Goal: Task Accomplishment & Management: Use online tool/utility

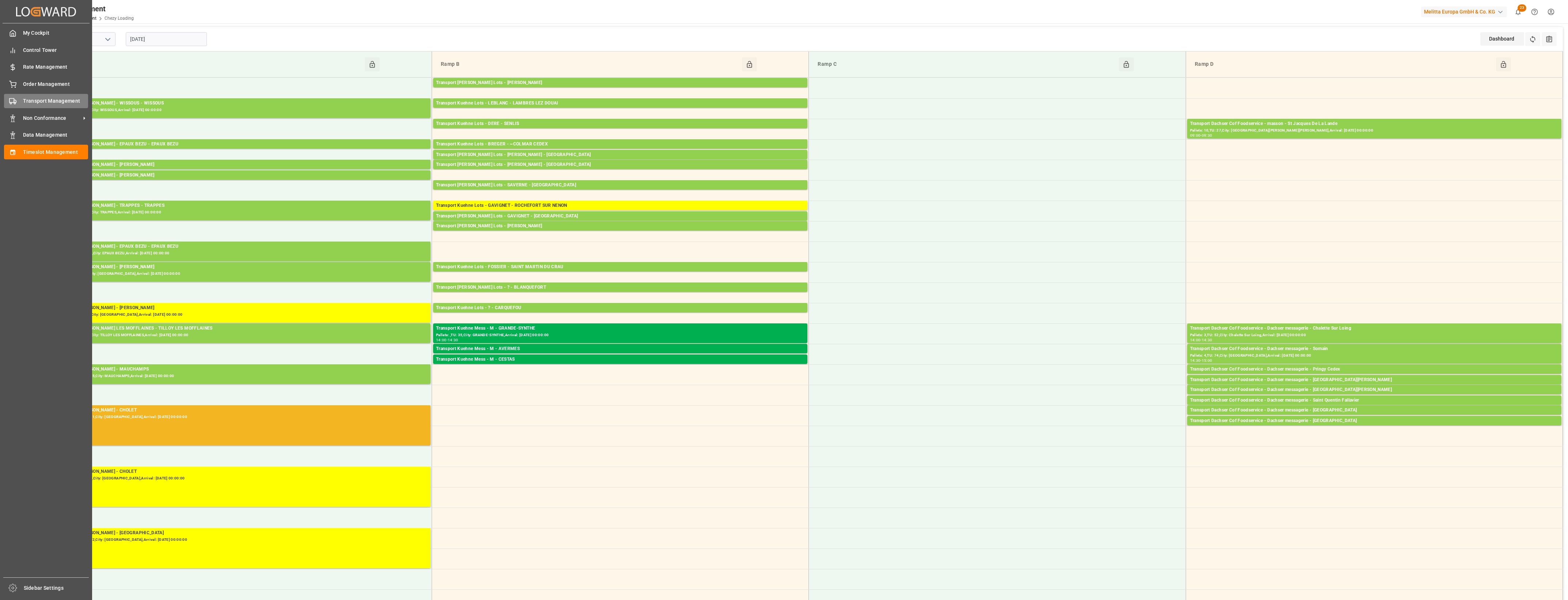
click at [17, 97] on div "Transport Management Transport Management" at bounding box center [46, 101] width 84 height 14
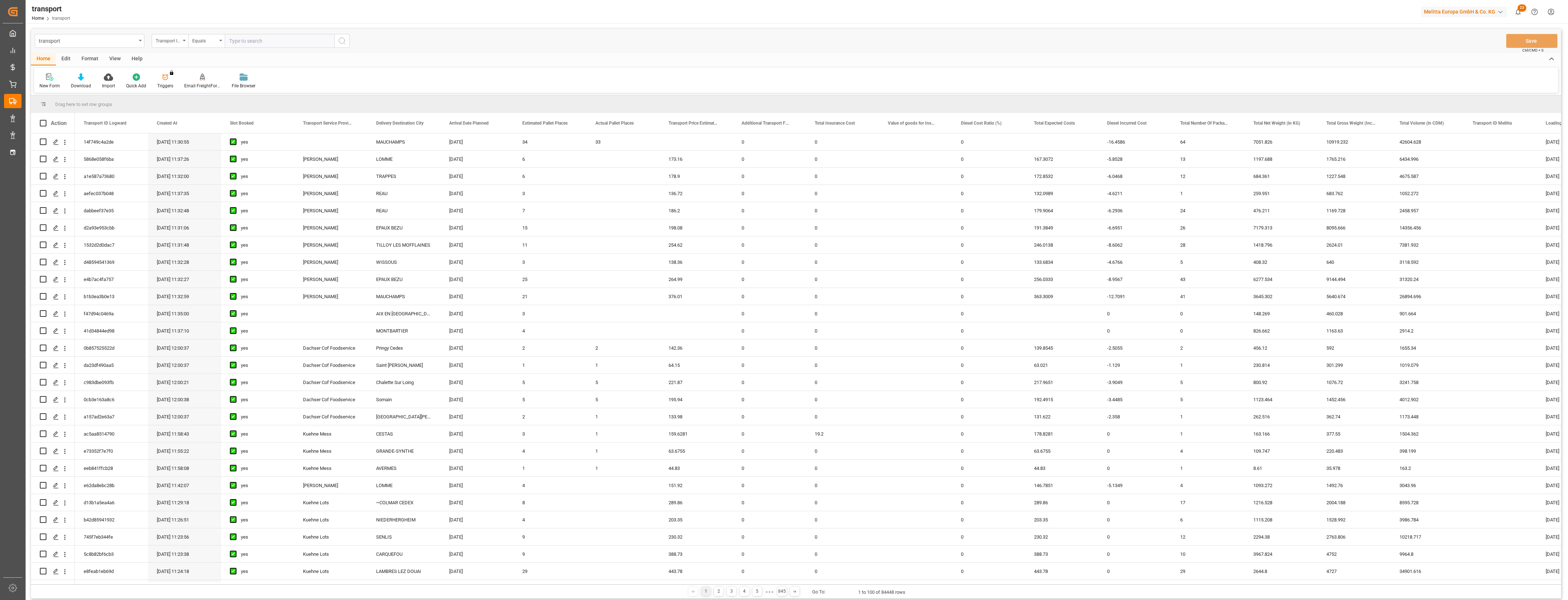
click at [1563, 430] on main "transport Transport ID Logward Equals Save Ctrl/CMD + S Home Edit Format View H…" at bounding box center [796, 315] width 1541 height 572
click at [1565, 419] on main "transport Transport ID Logward Equals Save Ctrl/CMD + S Home Edit Format View H…" at bounding box center [796, 315] width 1541 height 572
click at [1565, 408] on main "transport Transport ID Logward Equals Save Ctrl/CMD + S Home Edit Format View H…" at bounding box center [796, 315] width 1541 height 572
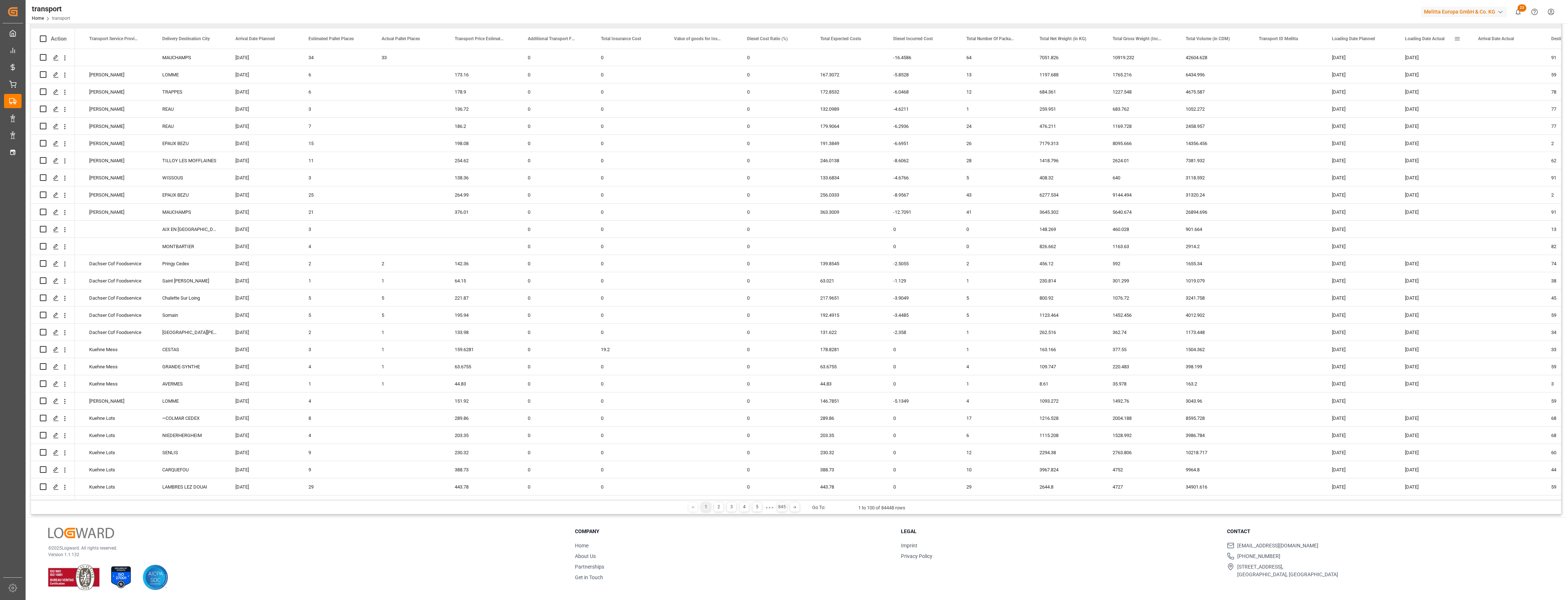
click at [1458, 35] on span at bounding box center [1458, 39] width 6 height 6
click at [1502, 39] on span "filter" at bounding box center [1500, 40] width 6 height 6
click at [1525, 78] on input "date" at bounding box center [1491, 78] width 72 height 15
type input "[DATE]"
click at [1500, 101] on button "Apply" at bounding box center [1500, 101] width 14 height 7
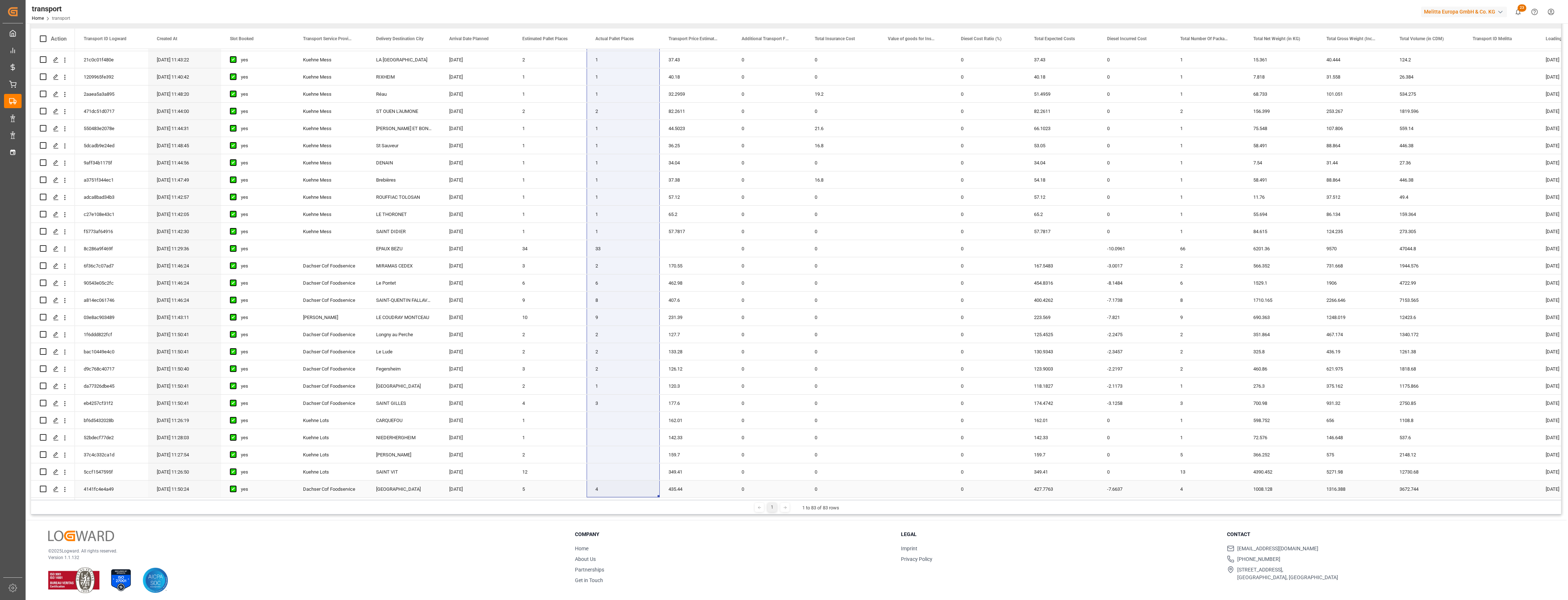
drag, startPoint x: 626, startPoint y: 52, endPoint x: 616, endPoint y: 490, distance: 438.1
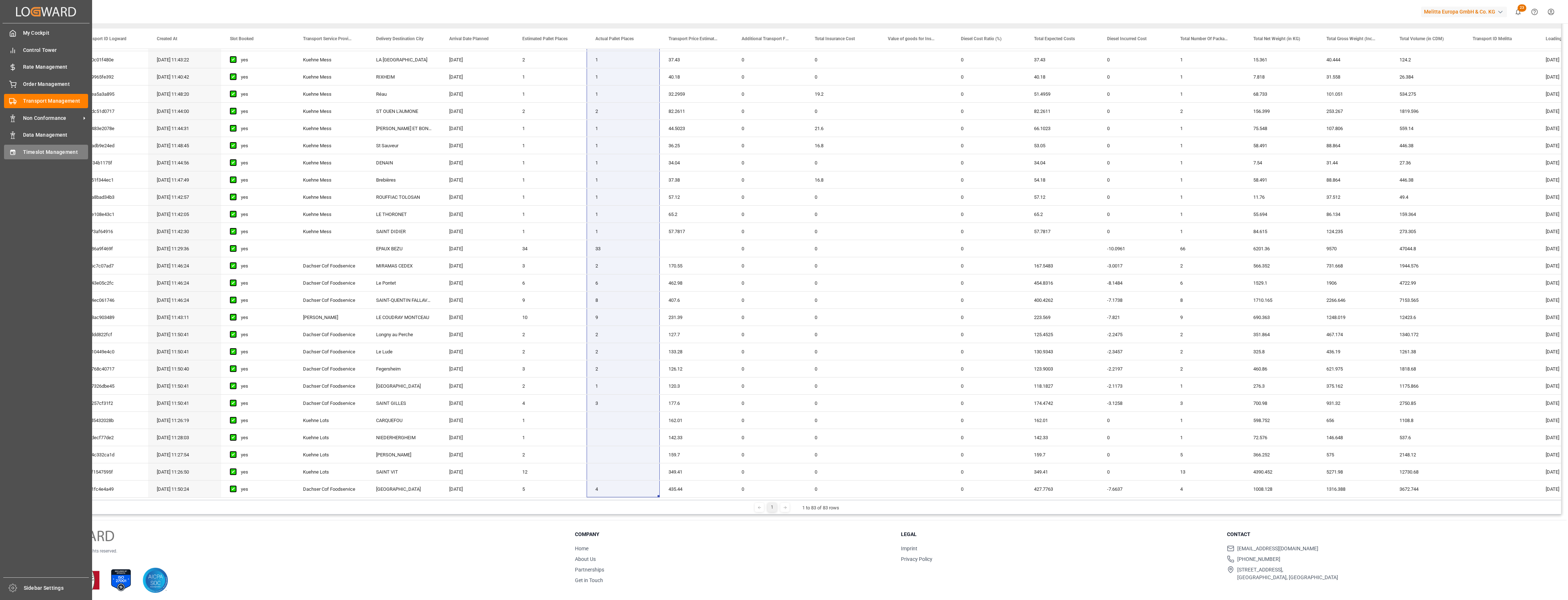
click at [25, 154] on span "Timeslot Management" at bounding box center [56, 152] width 65 height 8
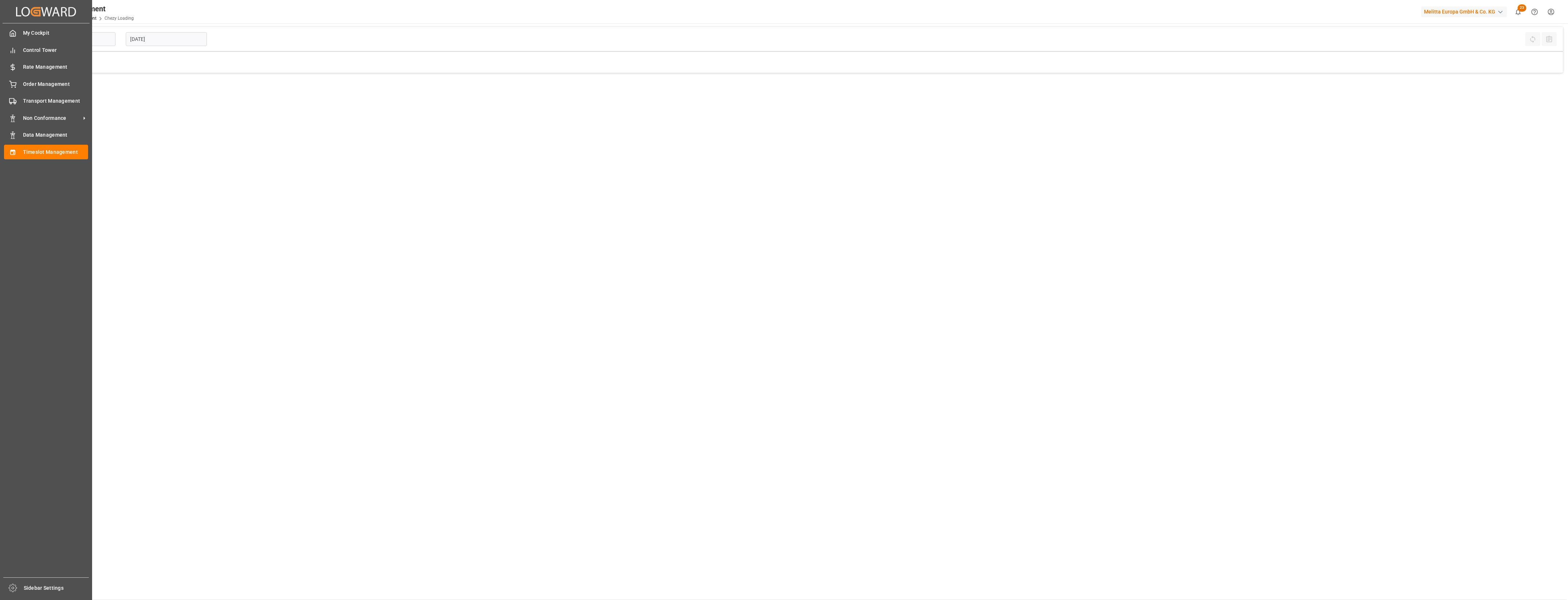
type input "Chezy Loading"
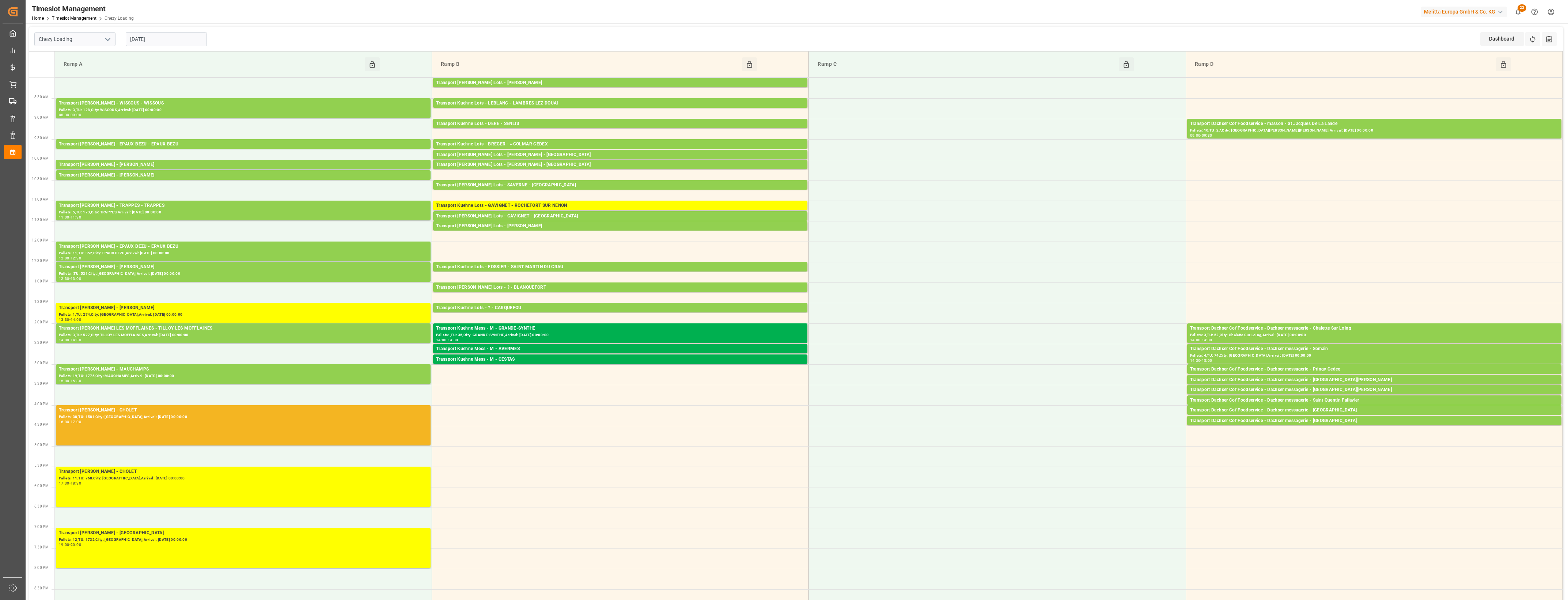
click at [170, 43] on input "[DATE]" at bounding box center [167, 39] width 81 height 14
click at [137, 125] on span "22" at bounding box center [135, 126] width 5 height 5
type input "[DATE]"
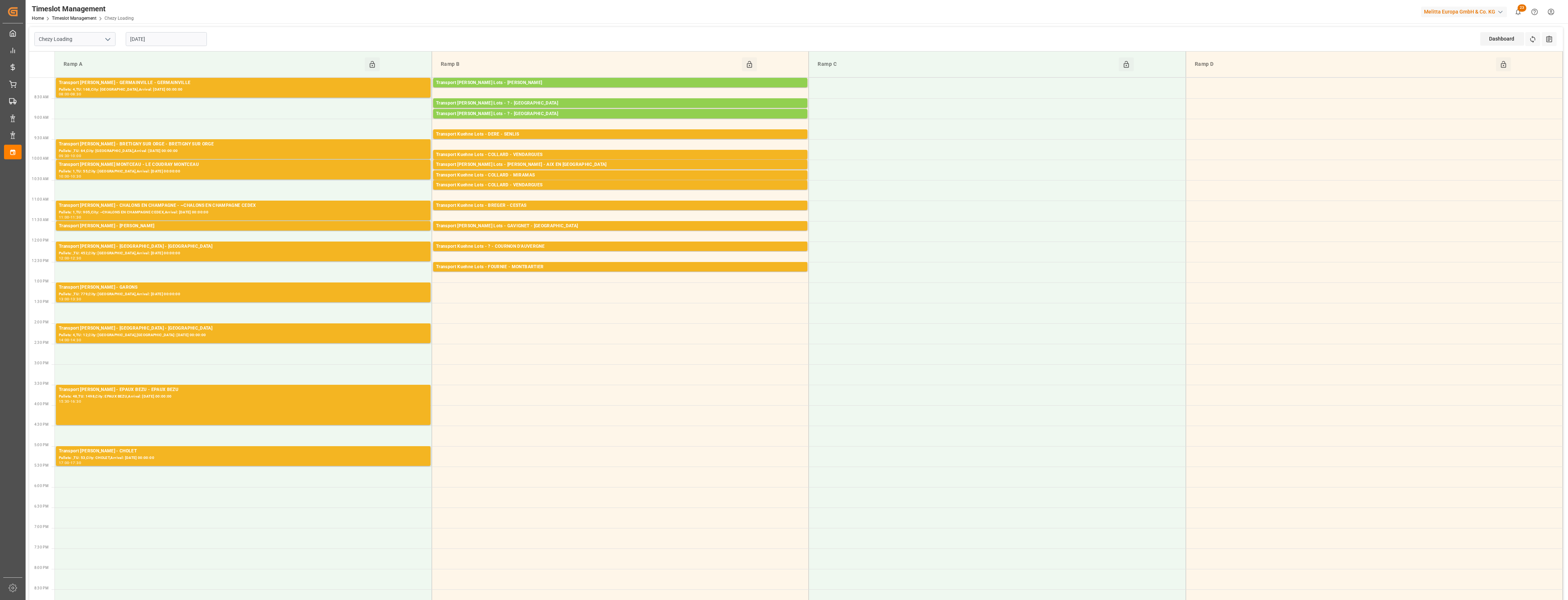
click at [105, 39] on icon "open menu" at bounding box center [108, 39] width 9 height 9
click at [77, 68] on div "Chezy Unloading" at bounding box center [75, 72] width 81 height 16
type input "Chezy Unloading"
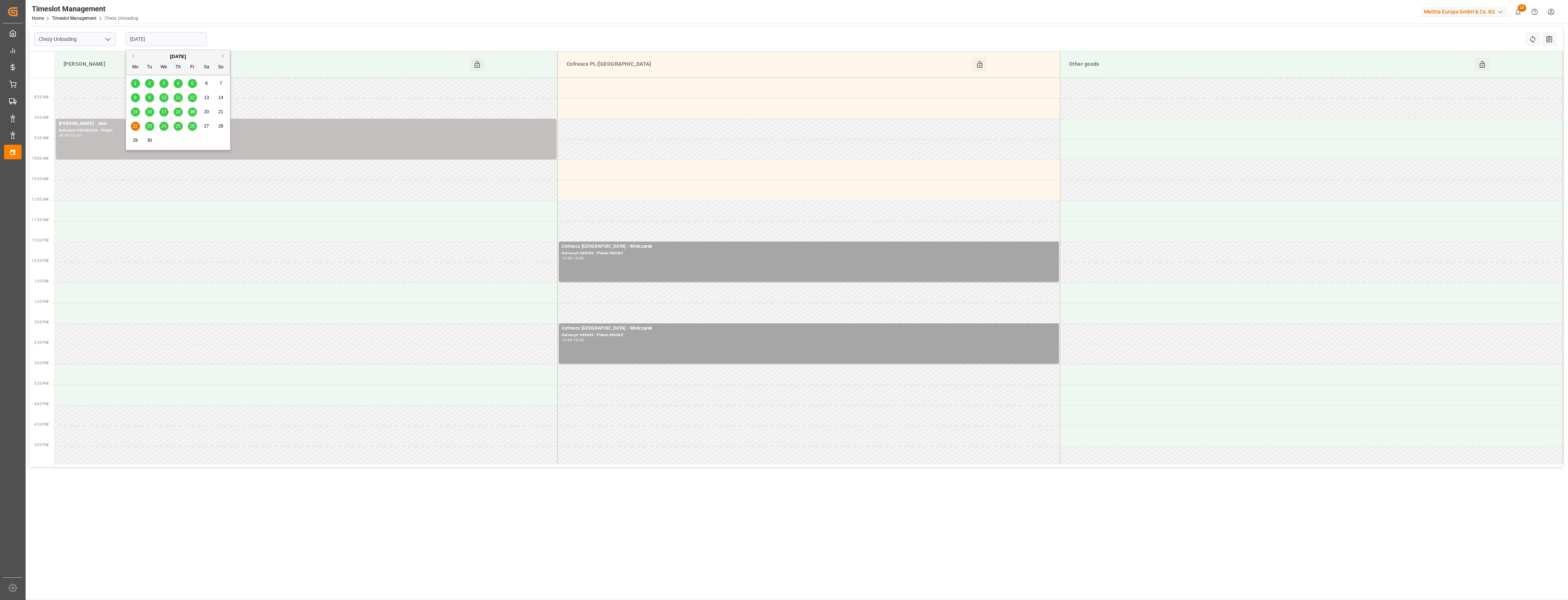
click at [188, 37] on input "[DATE]" at bounding box center [167, 39] width 81 height 14
click at [192, 112] on span "19" at bounding box center [192, 112] width 5 height 5
type input "[DATE]"
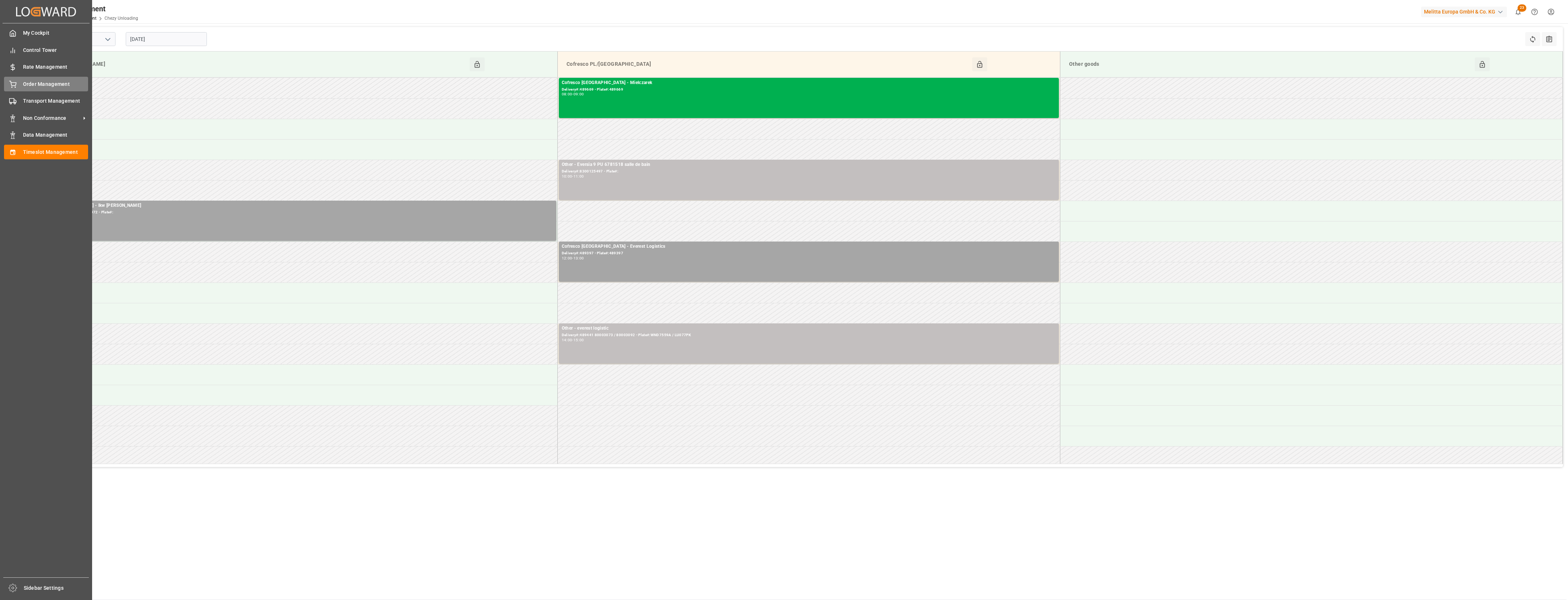
click at [21, 84] on div "Order Management Order Management" at bounding box center [46, 84] width 84 height 14
